Goal: Task Accomplishment & Management: Use online tool/utility

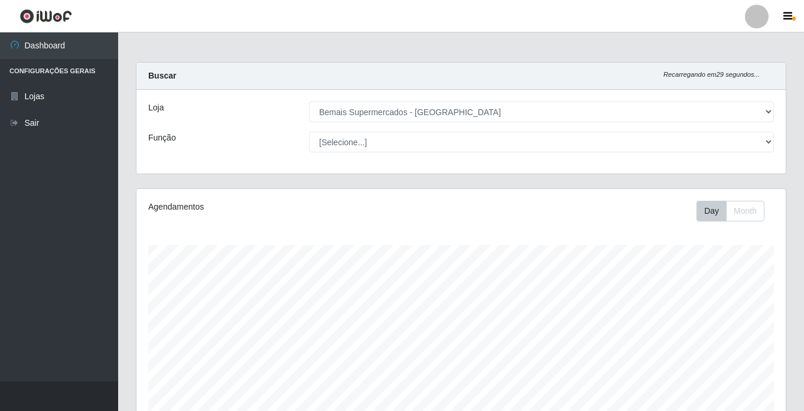
select select "250"
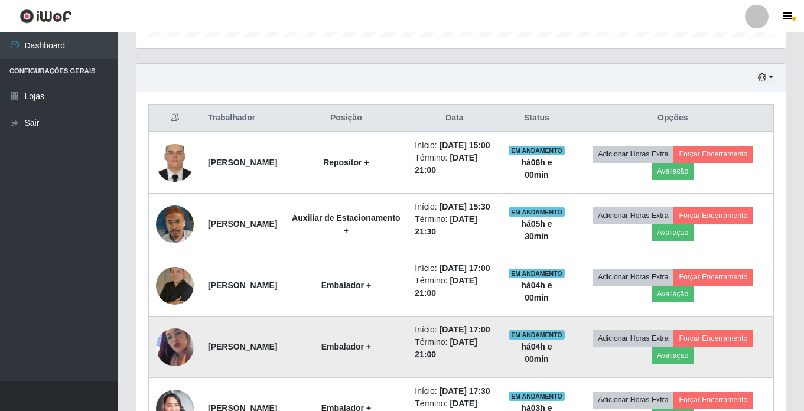
scroll to position [413, 0]
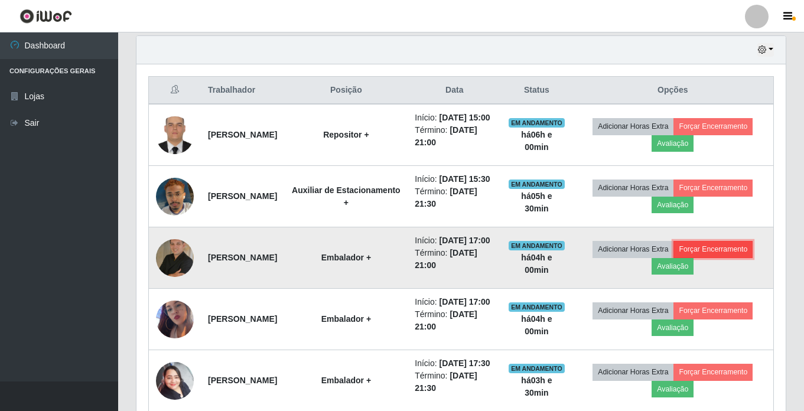
click at [705, 257] on button "Forçar Encerramento" at bounding box center [712, 249] width 79 height 17
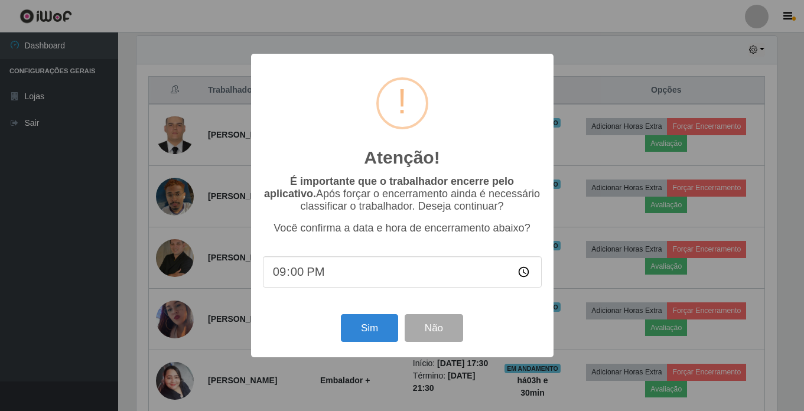
scroll to position [245, 643]
click at [361, 325] on button "Sim" at bounding box center [370, 328] width 57 height 28
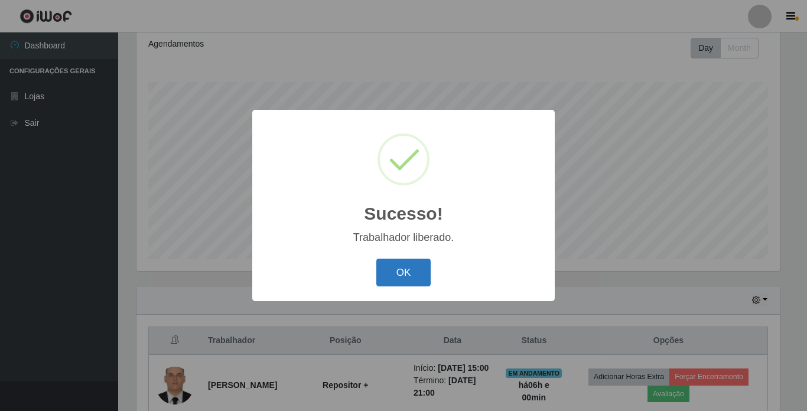
click at [398, 270] on button "OK" at bounding box center [403, 273] width 55 height 28
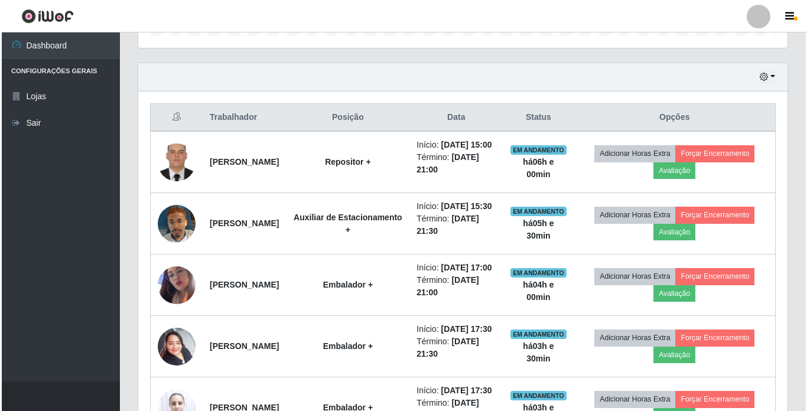
scroll to position [517, 0]
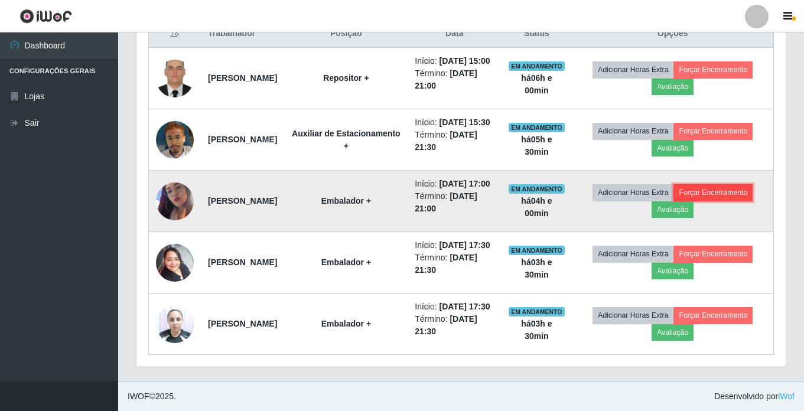
click at [705, 184] on button "Forçar Encerramento" at bounding box center [712, 192] width 79 height 17
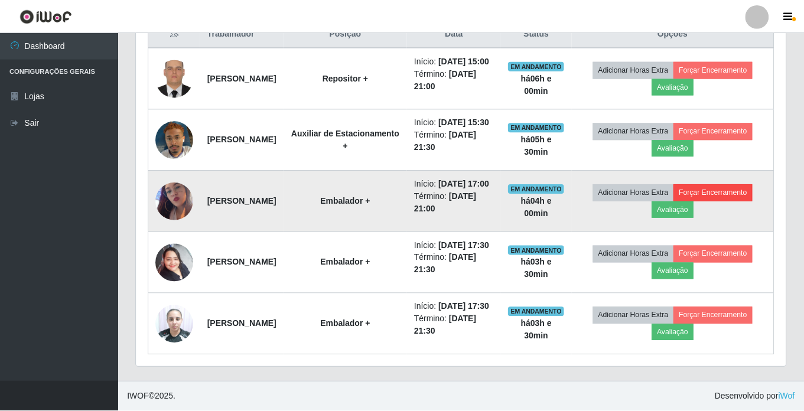
scroll to position [245, 643]
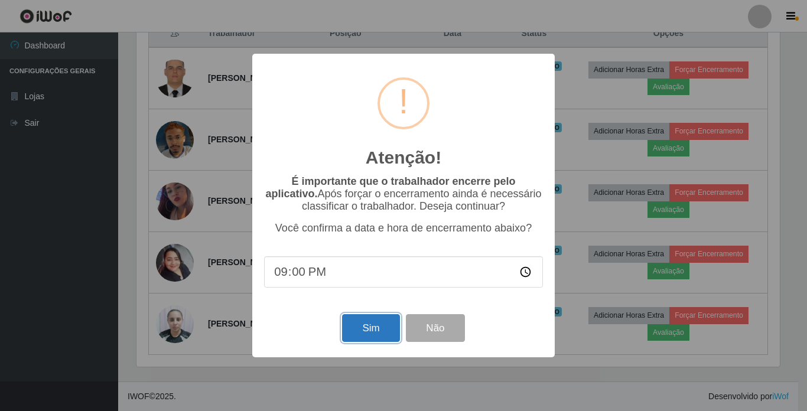
click at [376, 330] on button "Sim" at bounding box center [370, 328] width 57 height 28
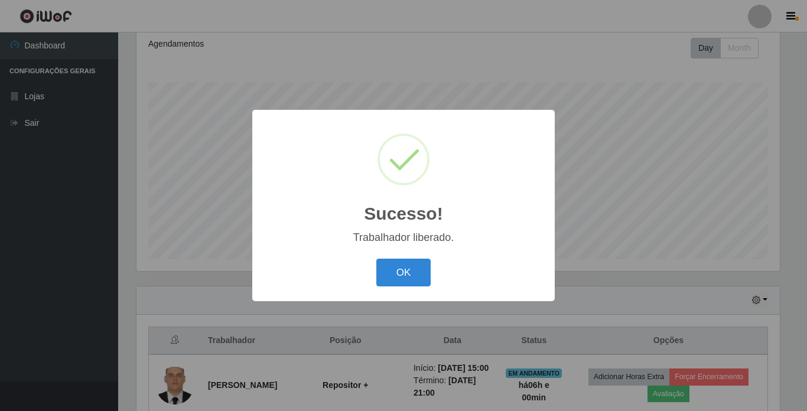
drag, startPoint x: 394, startPoint y: 276, endPoint x: 569, endPoint y: 165, distance: 207.9
click at [401, 272] on button "OK" at bounding box center [403, 273] width 55 height 28
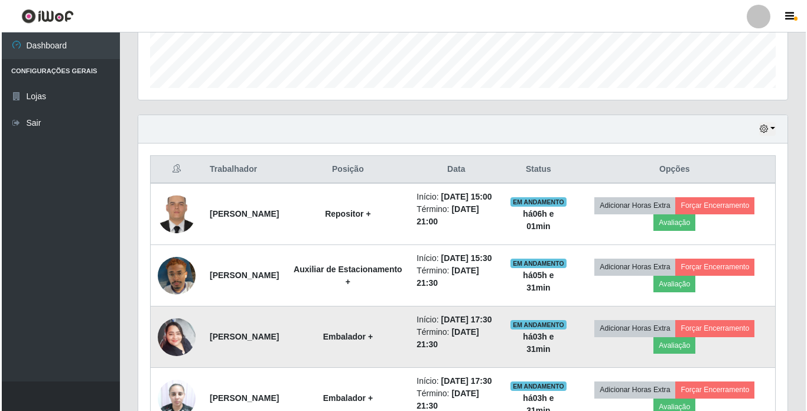
scroll to position [399, 0]
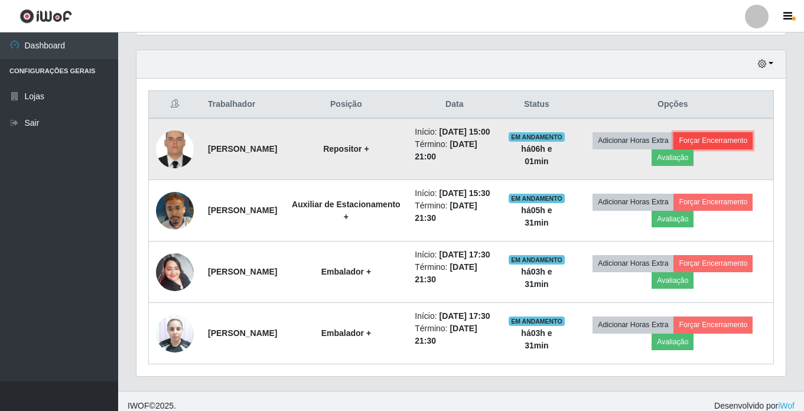
click at [716, 146] on button "Forçar Encerramento" at bounding box center [712, 140] width 79 height 17
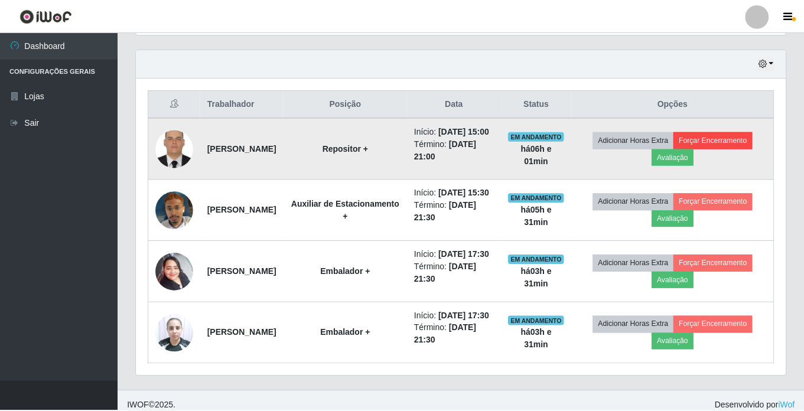
scroll to position [245, 643]
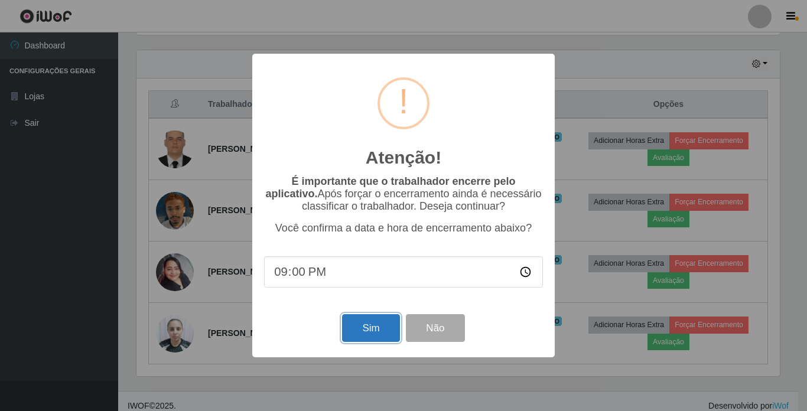
click at [373, 332] on button "Sim" at bounding box center [370, 328] width 57 height 28
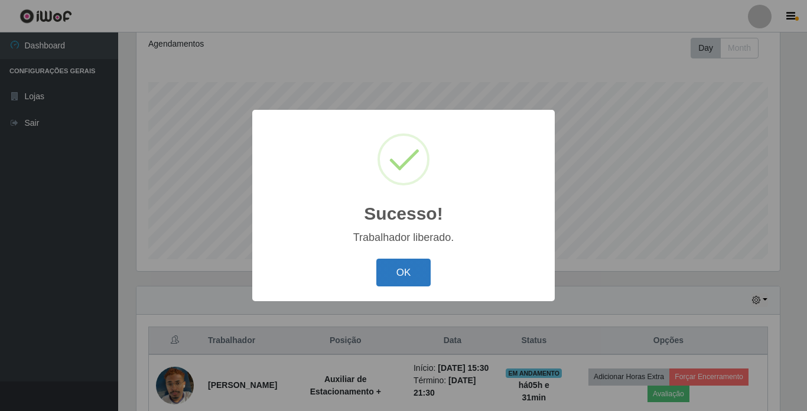
click at [403, 264] on button "OK" at bounding box center [403, 273] width 55 height 28
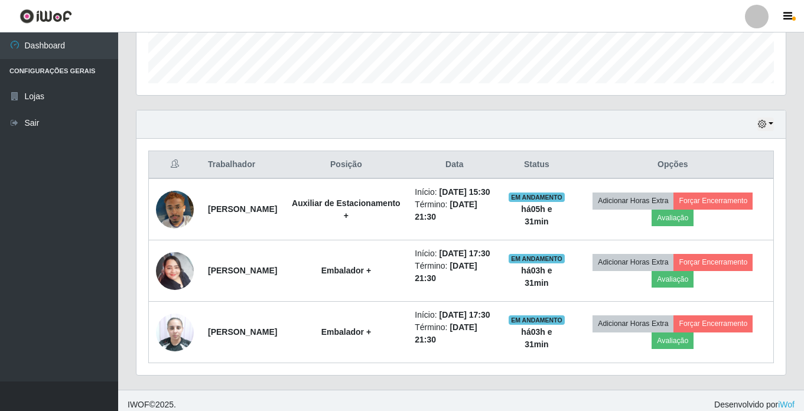
scroll to position [340, 0]
